Goal: Task Accomplishment & Management: Use online tool/utility

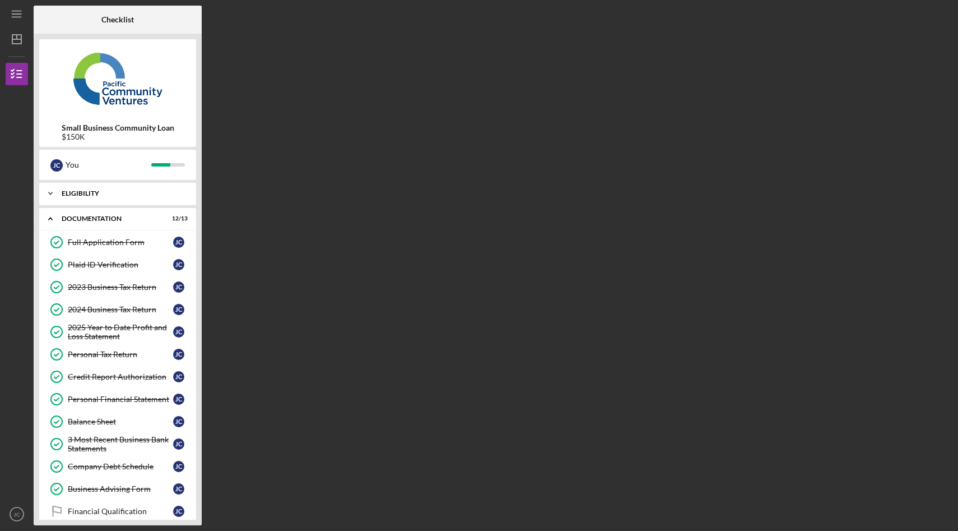
click at [71, 187] on div "Icon/Expander Eligibility 5 / 5" at bounding box center [117, 193] width 157 height 22
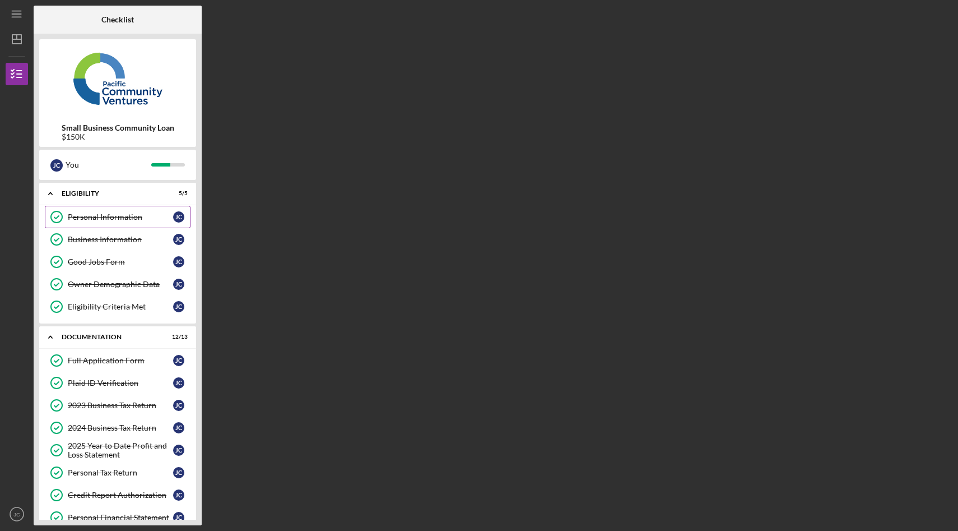
click at [91, 220] on div "Personal Information" at bounding box center [120, 216] width 105 height 9
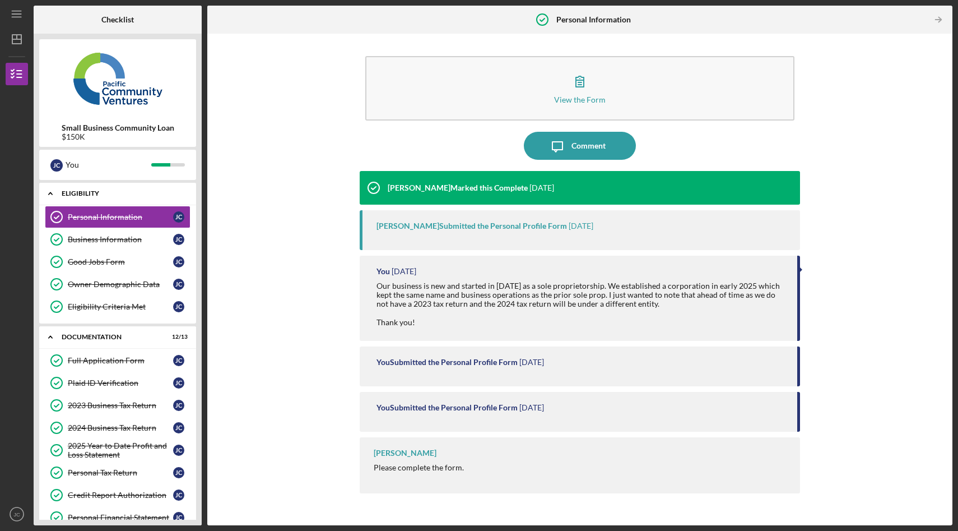
click at [113, 195] on div "Eligibility" at bounding box center [122, 193] width 120 height 7
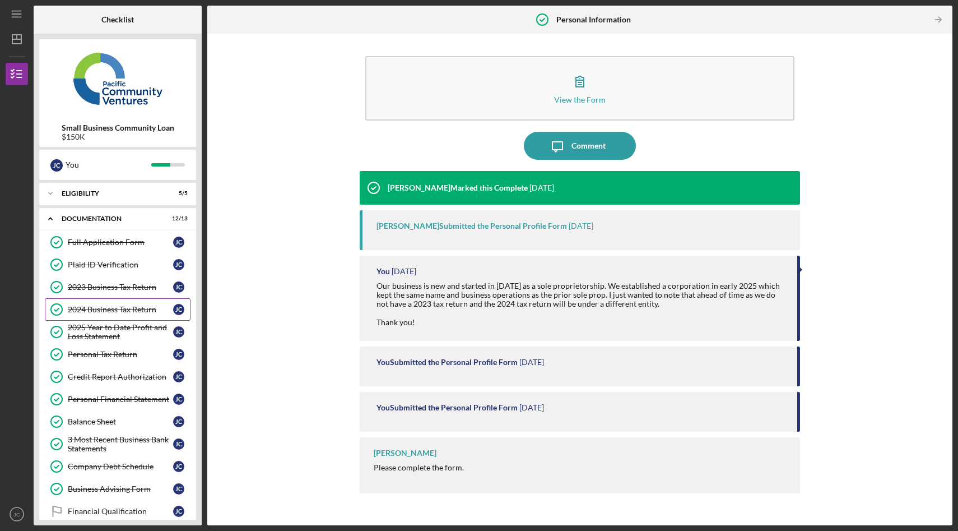
scroll to position [64, 0]
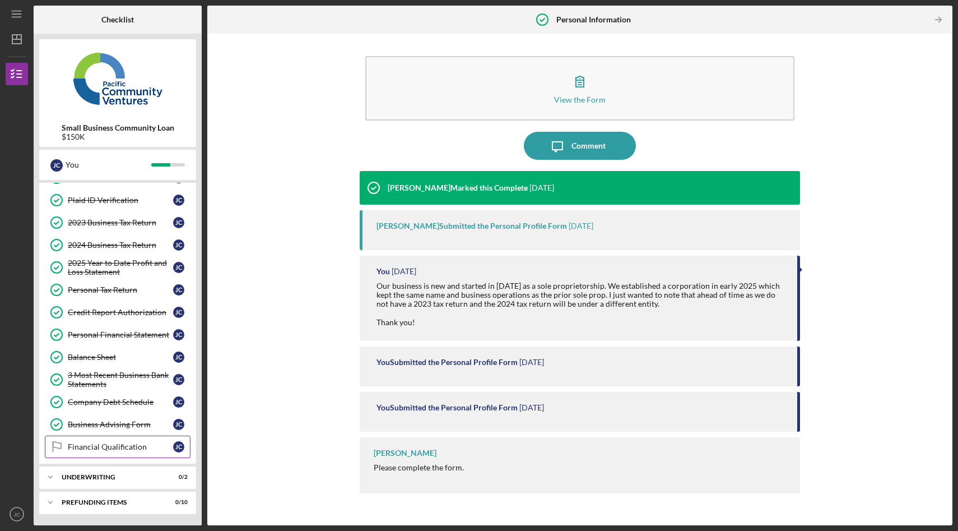
click at [127, 451] on link "Financial Qualification Financial Qualification [PERSON_NAME]" at bounding box center [118, 446] width 146 height 22
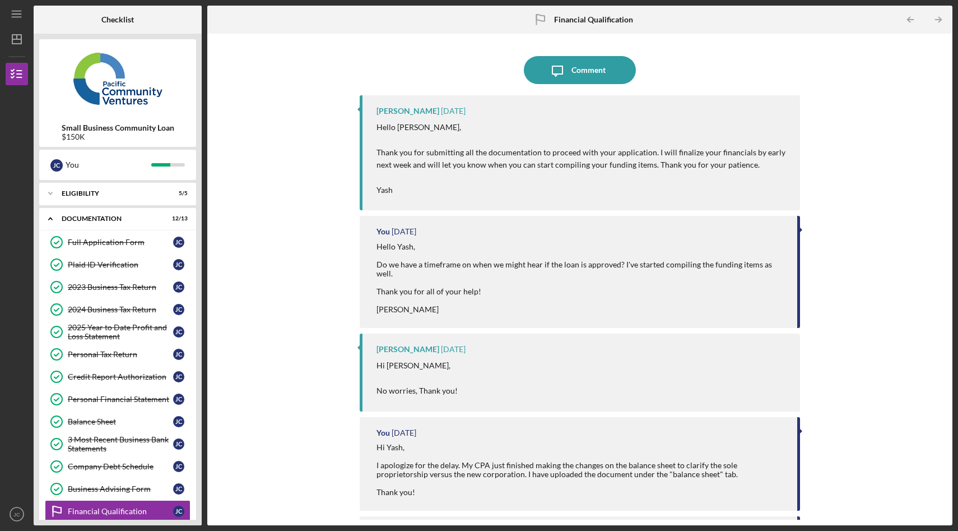
click at [303, 85] on div "Icon/Message Comment [PERSON_NAME] [DATE] Hello [PERSON_NAME], Thank you for su…" at bounding box center [580, 279] width 734 height 480
